Goal: Task Accomplishment & Management: Complete application form

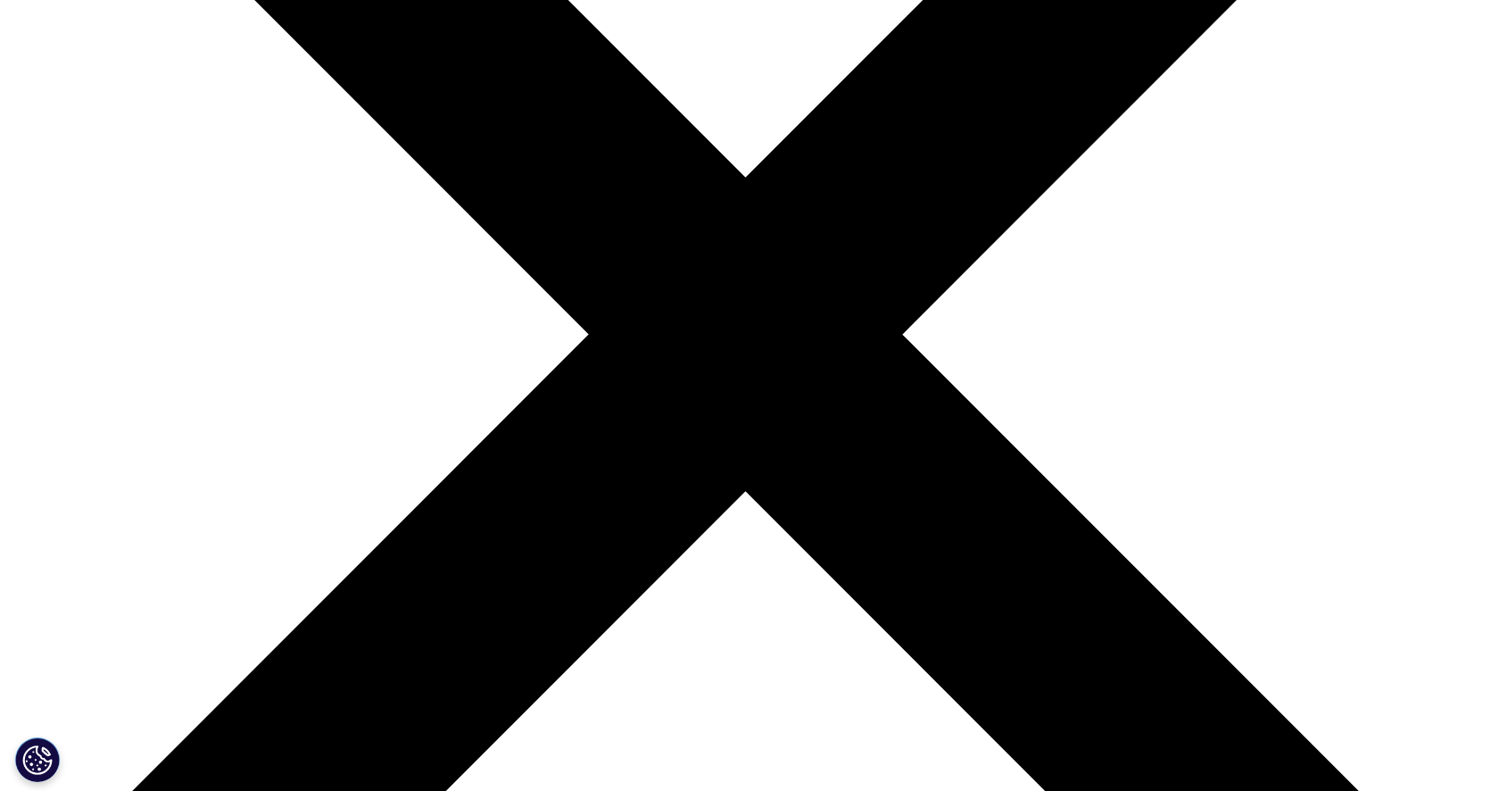
scroll to position [195, 1053]
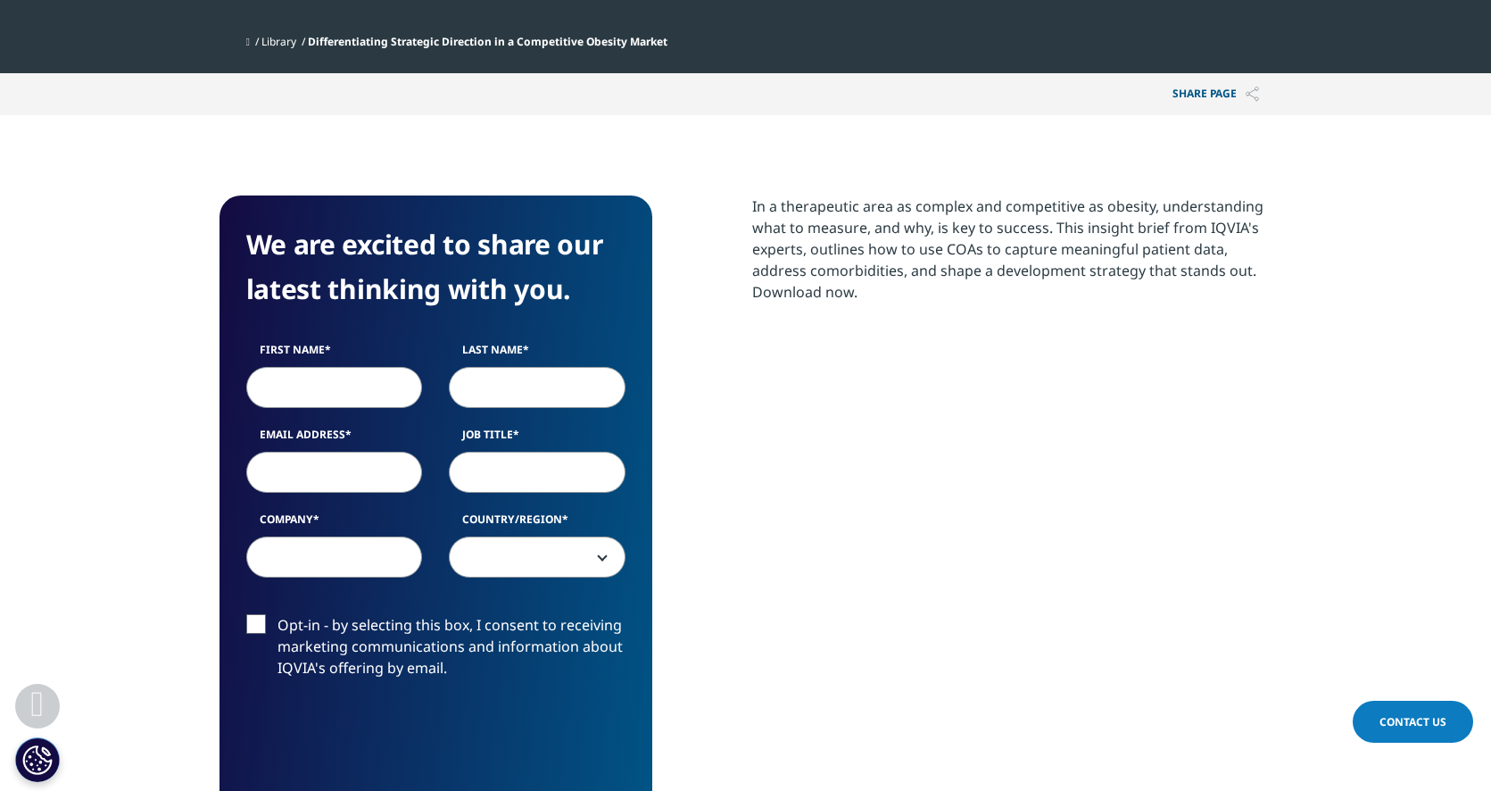
scroll to position [702, 0]
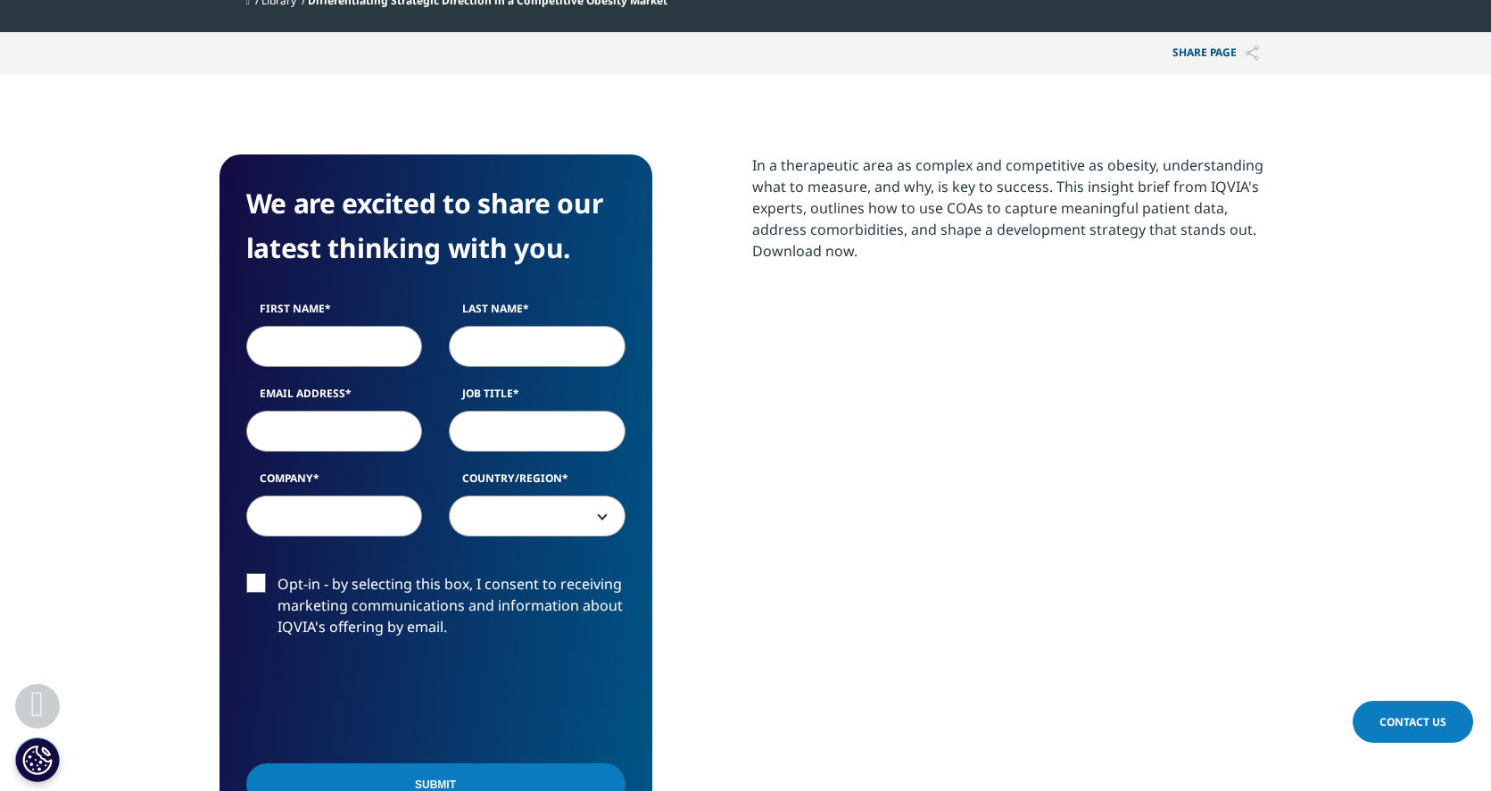
click at [298, 346] on input "First Name" at bounding box center [334, 346] width 177 height 41
type input "[PERSON_NAME]"
click at [506, 357] on input "Last Name" at bounding box center [537, 346] width 177 height 41
type input "Cvetkovic"
click at [339, 435] on input "Email Address" at bounding box center [334, 430] width 177 height 41
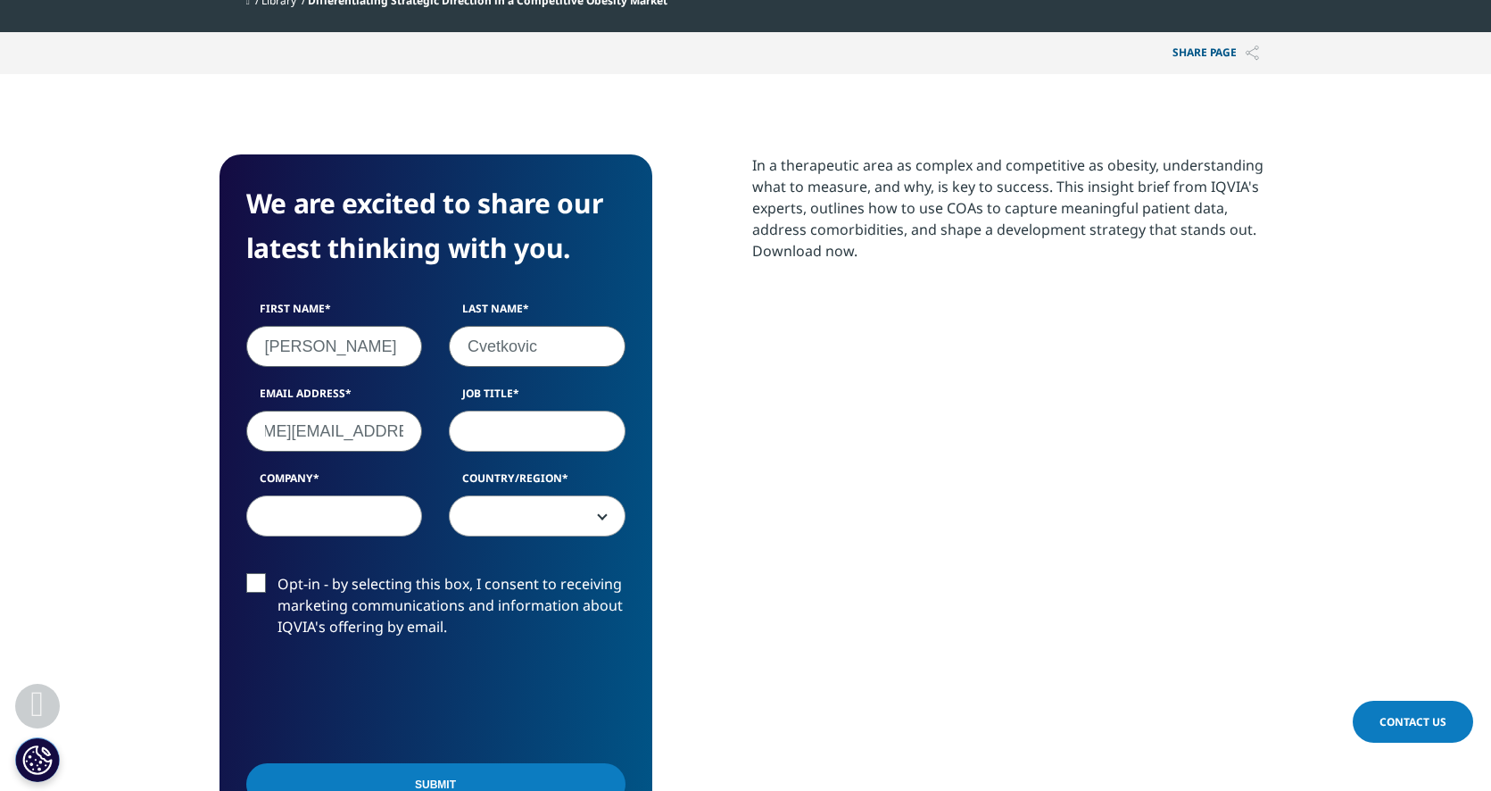
scroll to position [0, 119]
type input "[PERSON_NAME][EMAIL_ADDRESS][PERSON_NAME][DOMAIN_NAME]"
click at [519, 434] on input "Job Title" at bounding box center [537, 430] width 177 height 41
type input "Sr Medical Consultant"
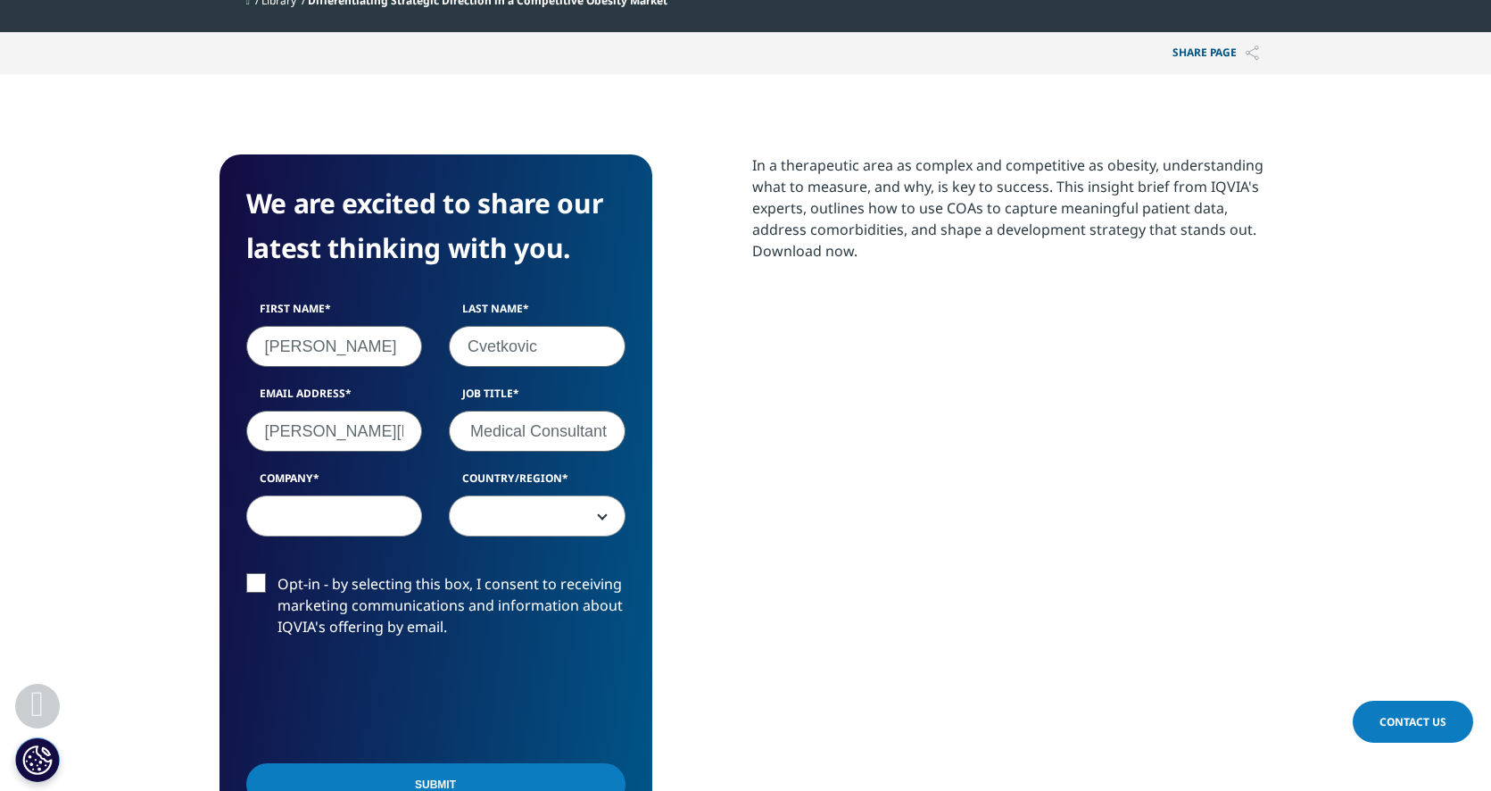
click at [354, 526] on input "Company" at bounding box center [334, 515] width 177 height 41
type input "Medico Direct Consultancy"
click at [599, 516] on b at bounding box center [599, 516] width 0 height 0
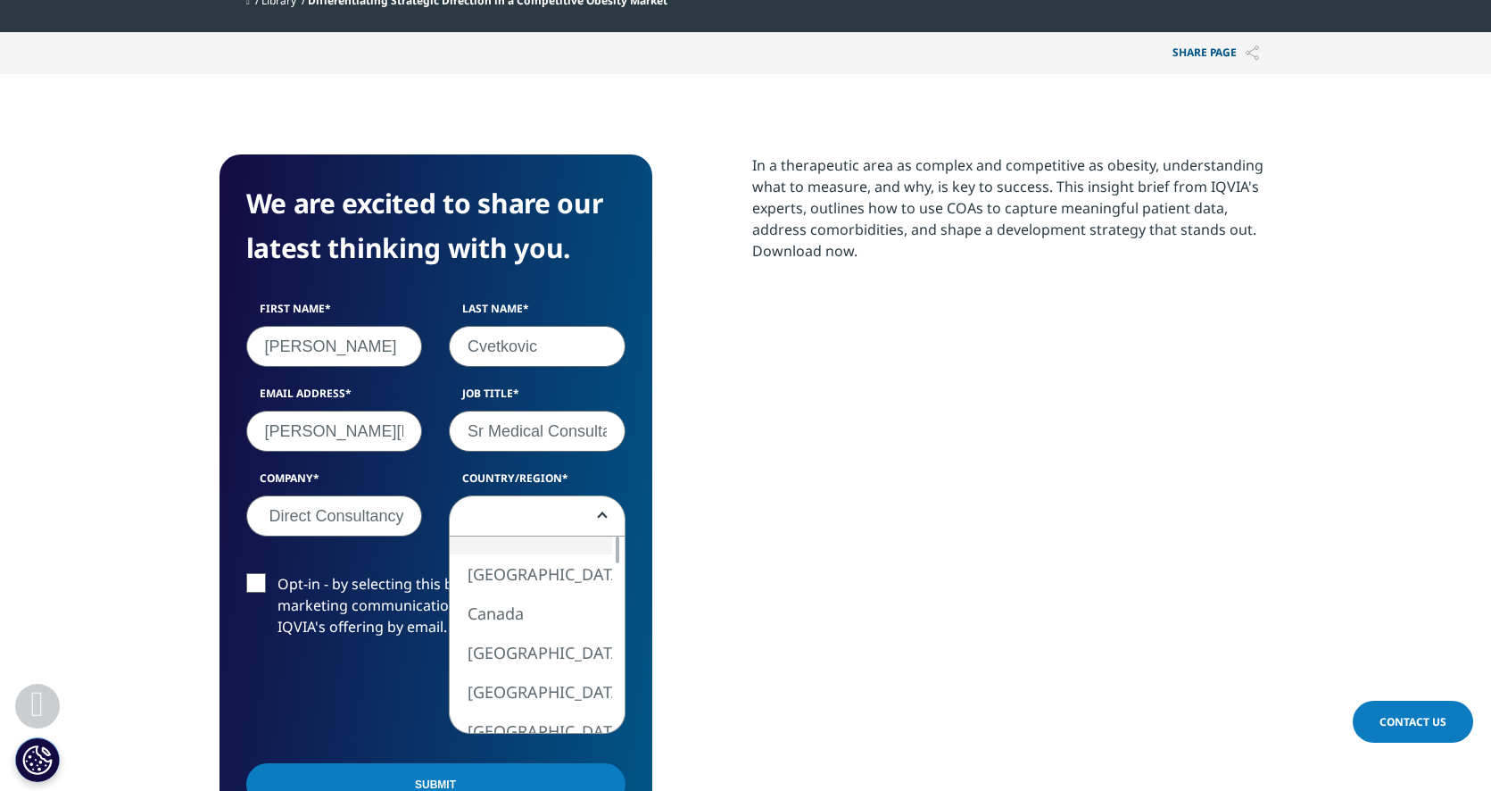
scroll to position [0, 0]
select select "[GEOGRAPHIC_DATA]"
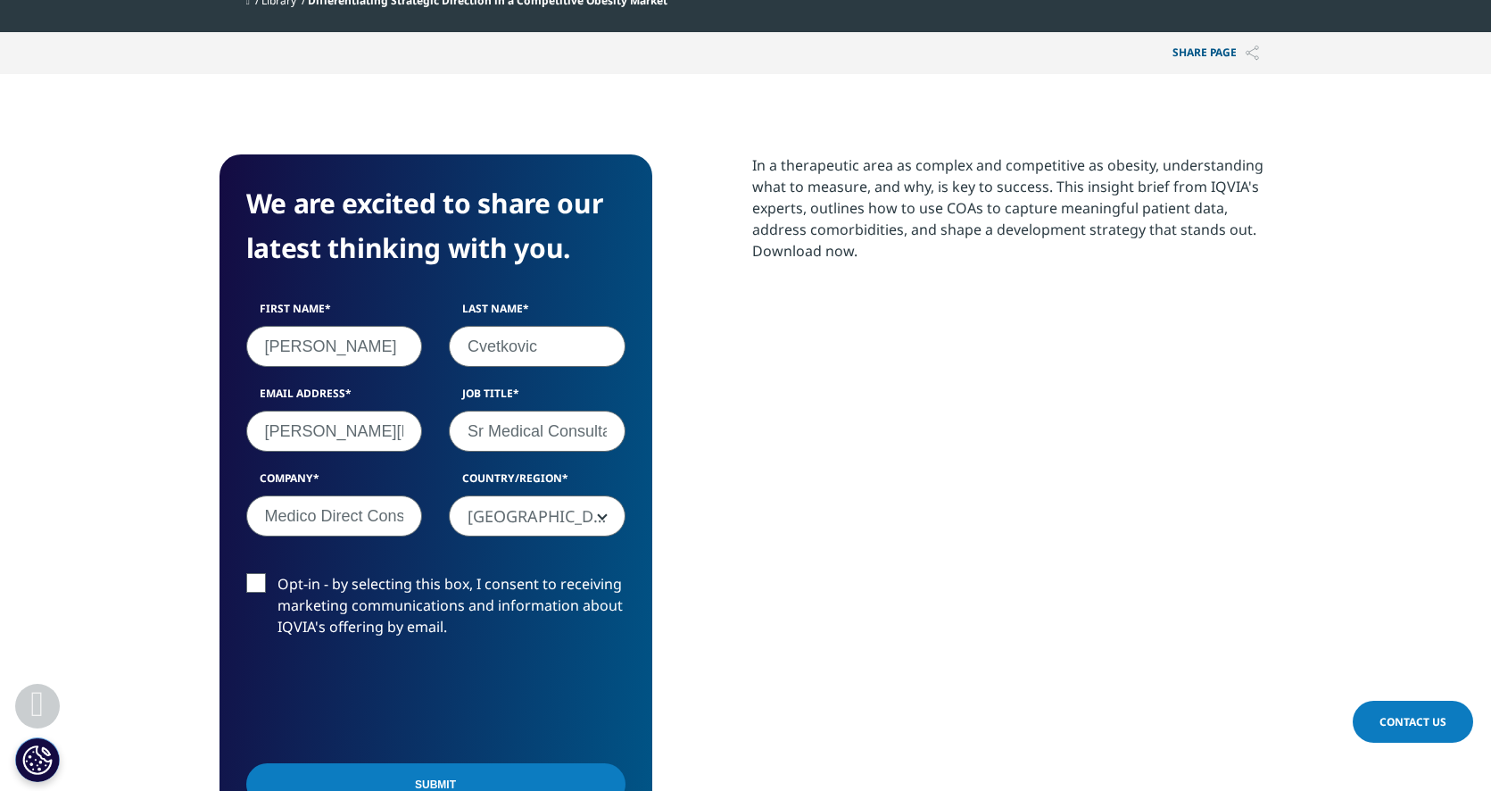
click at [258, 590] on label "Opt-in - by selecting this box, I consent to receiving marketing communications…" at bounding box center [435, 610] width 379 height 74
click at [278, 573] on input "Opt-in - by selecting this box, I consent to receiving marketing communications…" at bounding box center [278, 573] width 0 height 0
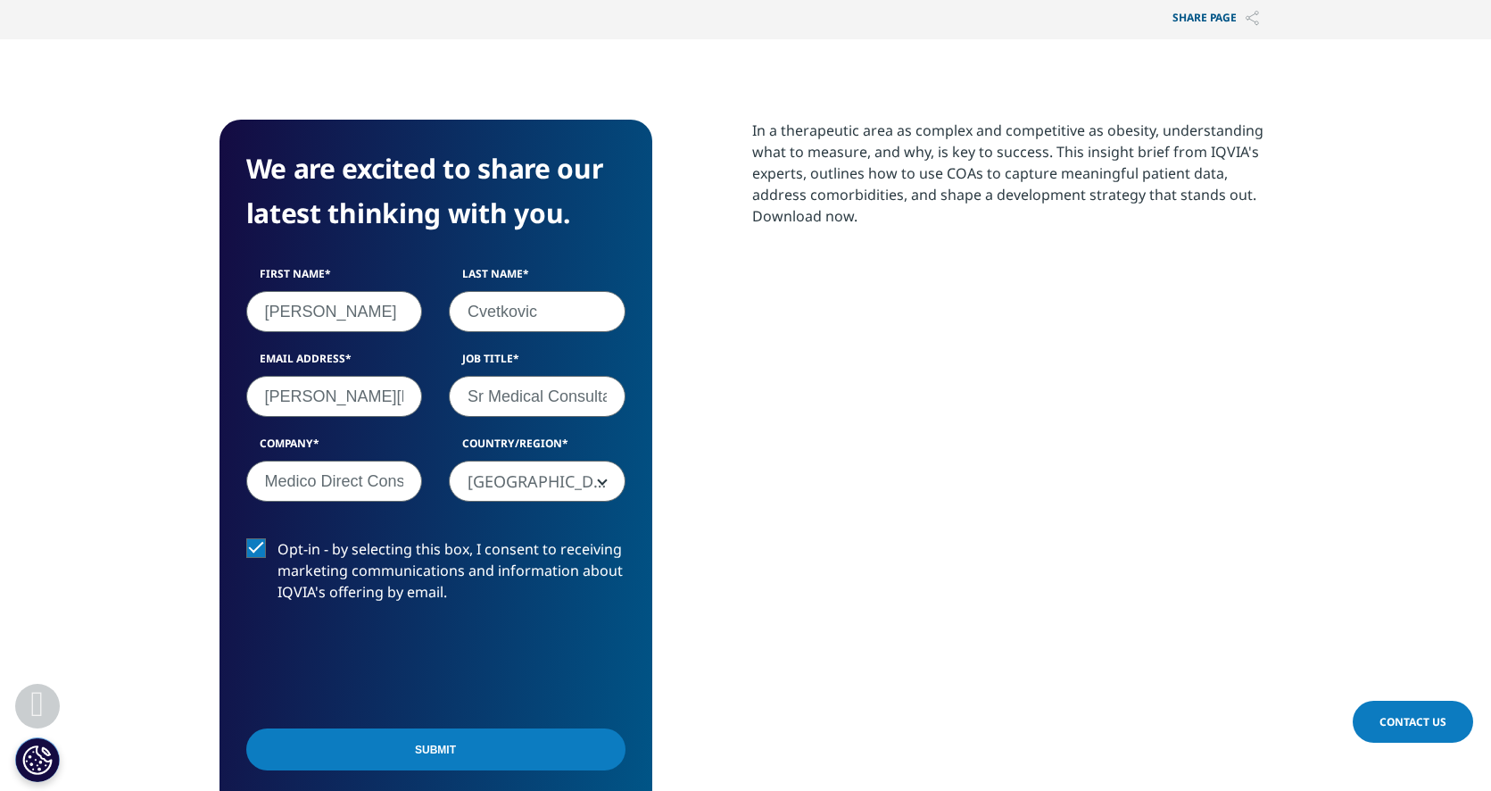
click at [494, 740] on input "Submit" at bounding box center [435, 749] width 379 height 42
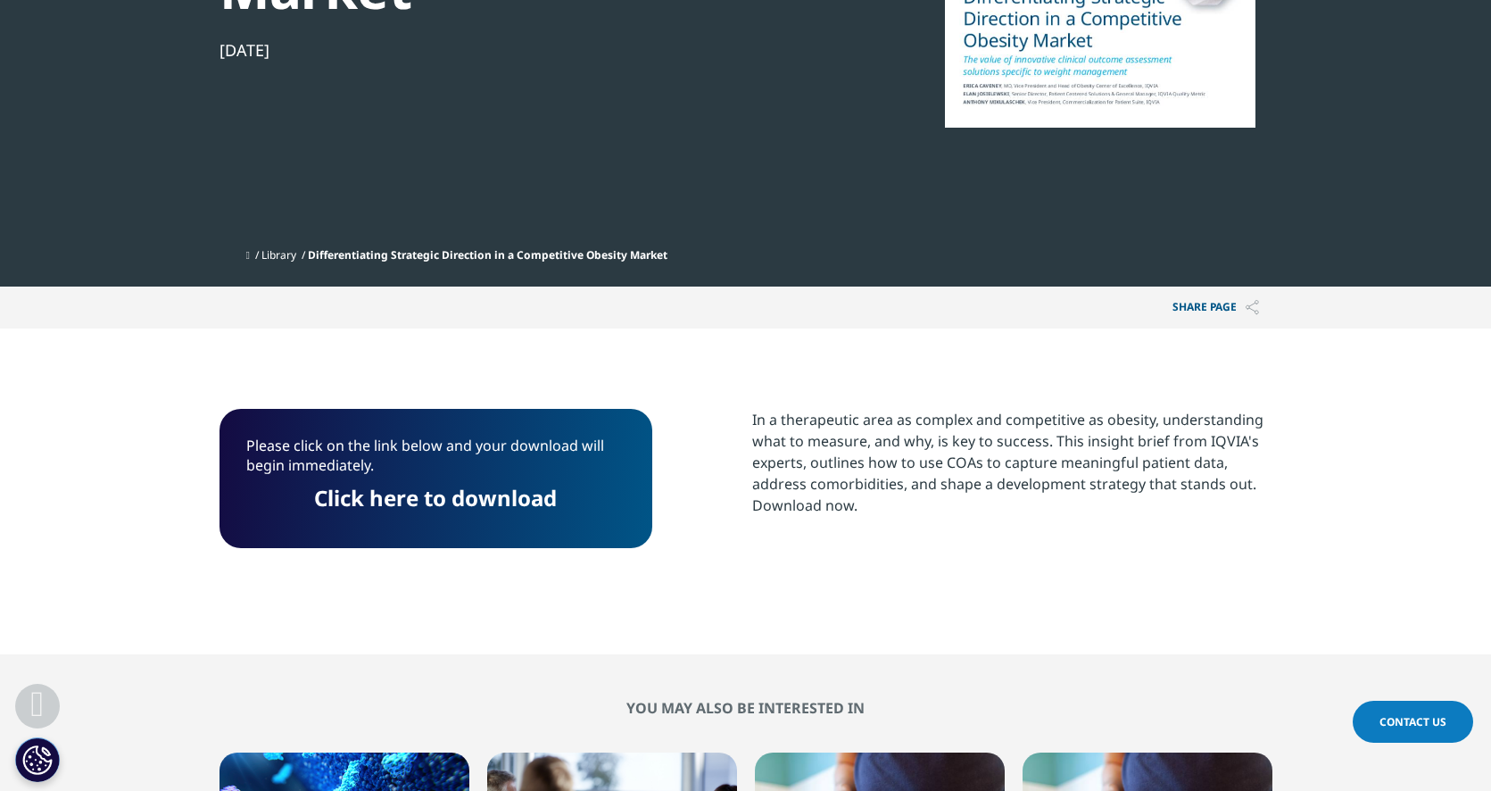
scroll to position [0, 0]
